Goal: Transaction & Acquisition: Purchase product/service

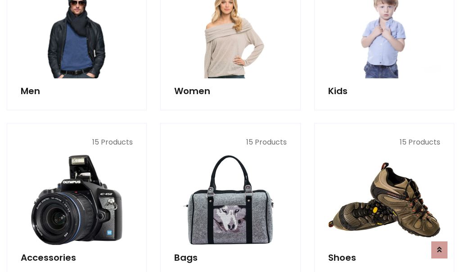
scroll to position [301, 0]
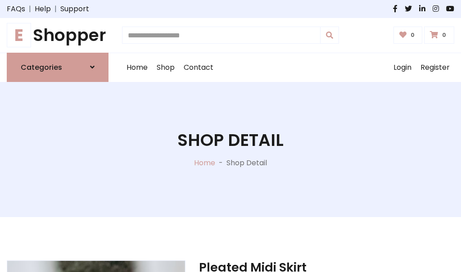
click at [58, 35] on h1 "E Shopper" at bounding box center [58, 35] width 102 height 20
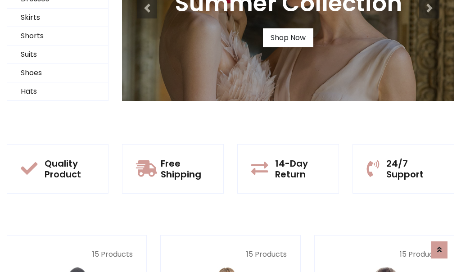
scroll to position [87, 0]
